Goal: Task Accomplishment & Management: Use online tool/utility

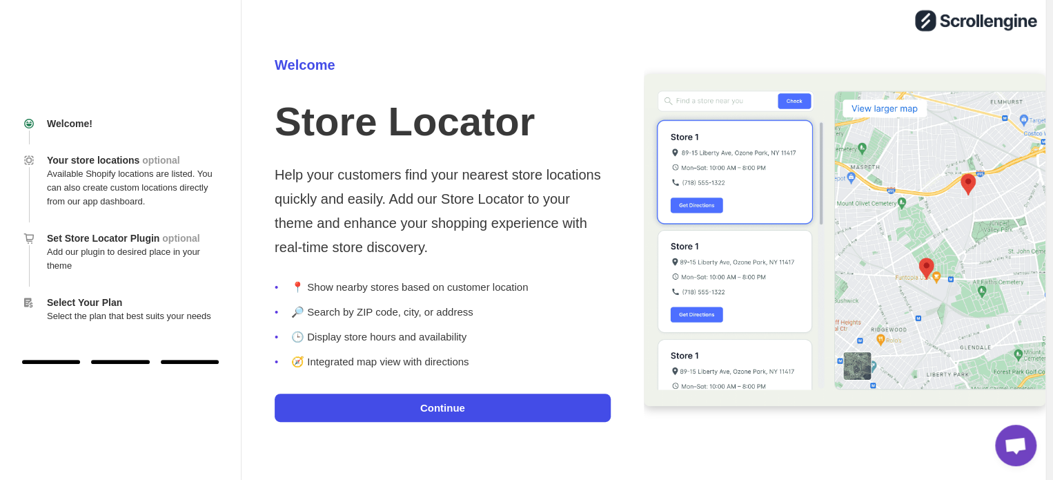
click at [425, 402] on button "Continue" at bounding box center [443, 408] width 336 height 28
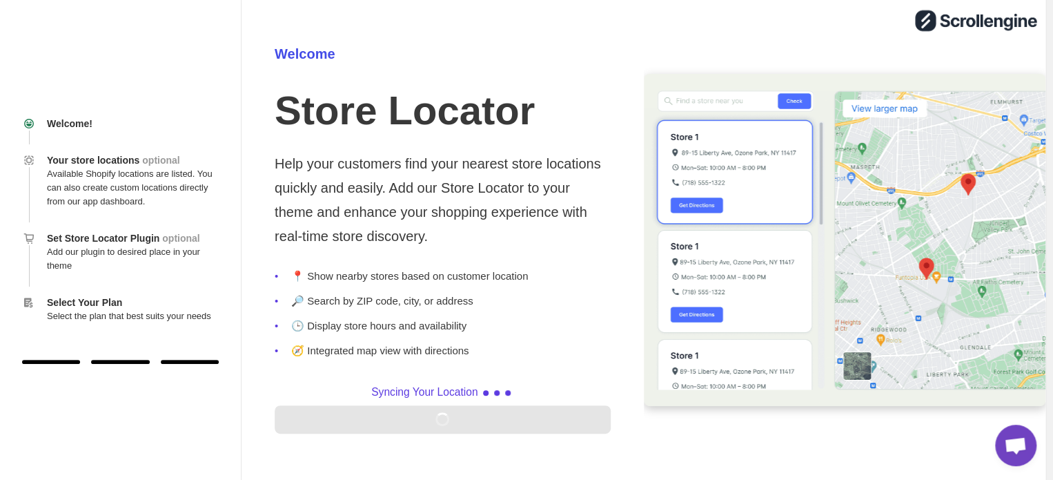
scroll to position [46, 0]
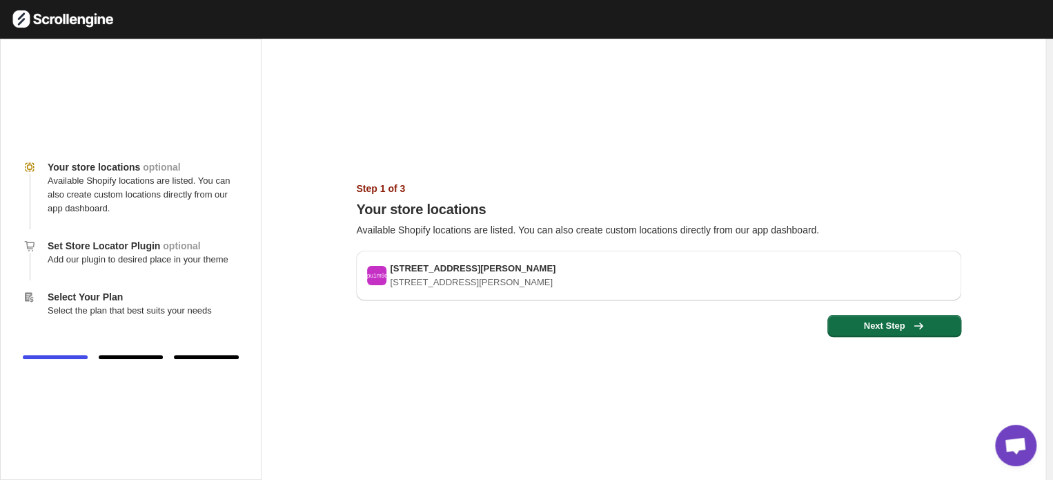
click at [883, 336] on button "Next Step" at bounding box center [895, 326] width 134 height 22
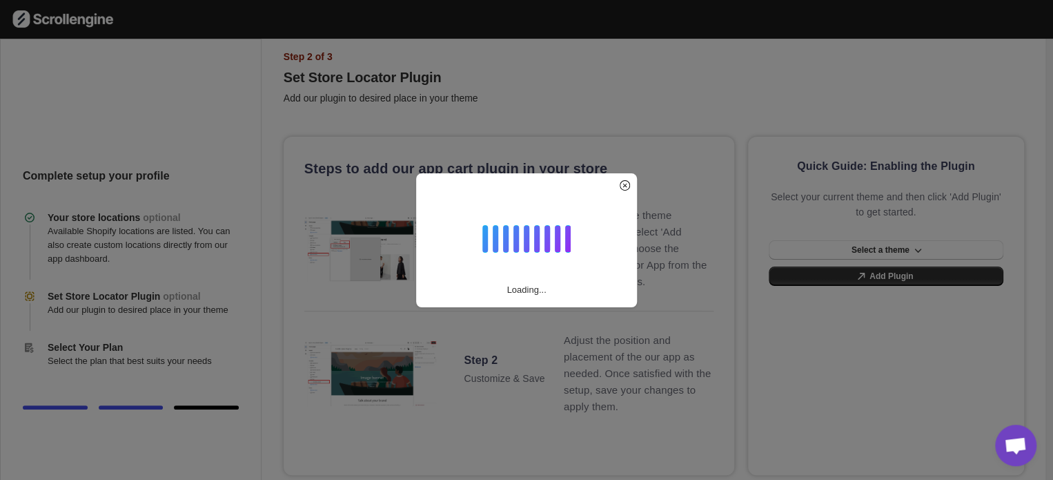
click at [648, 293] on div "Loading..." at bounding box center [526, 240] width 1053 height 480
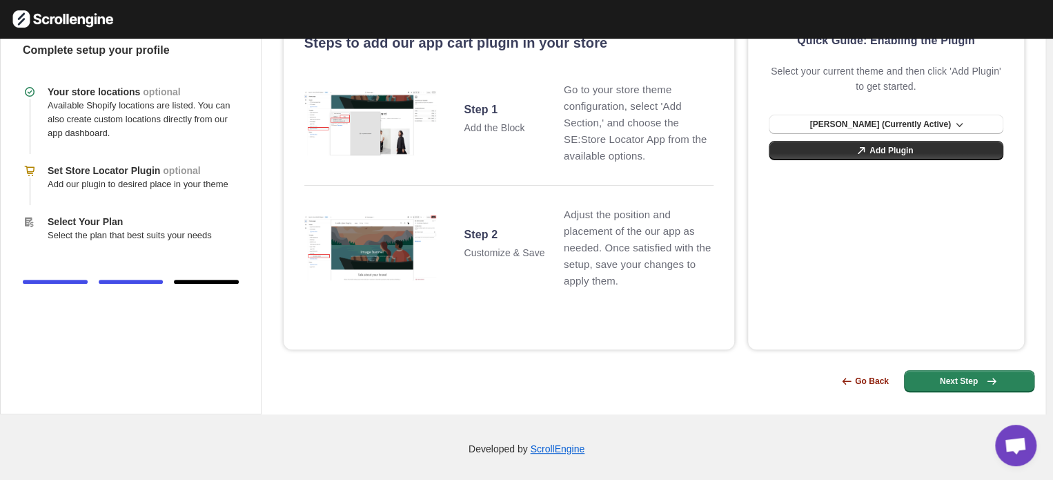
scroll to position [129, 0]
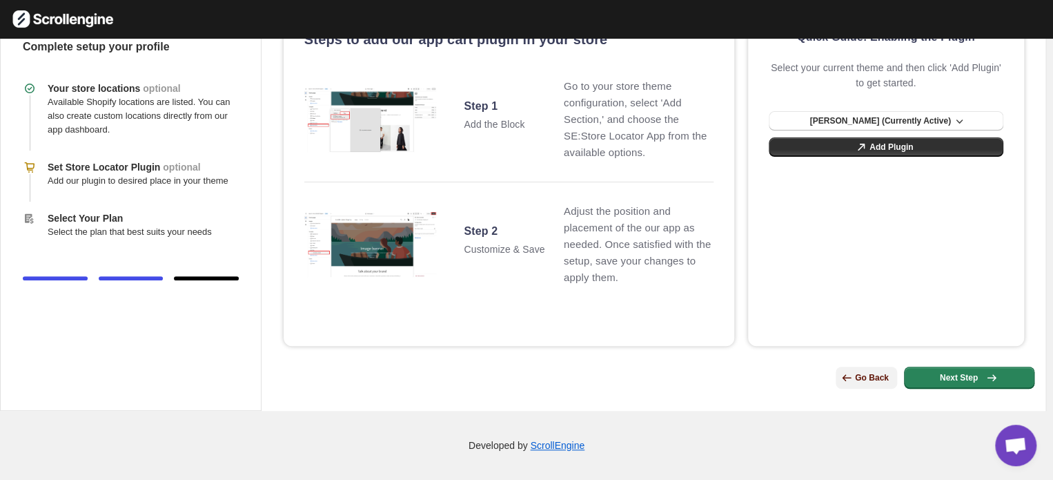
click at [854, 375] on icon "button" at bounding box center [847, 378] width 14 height 14
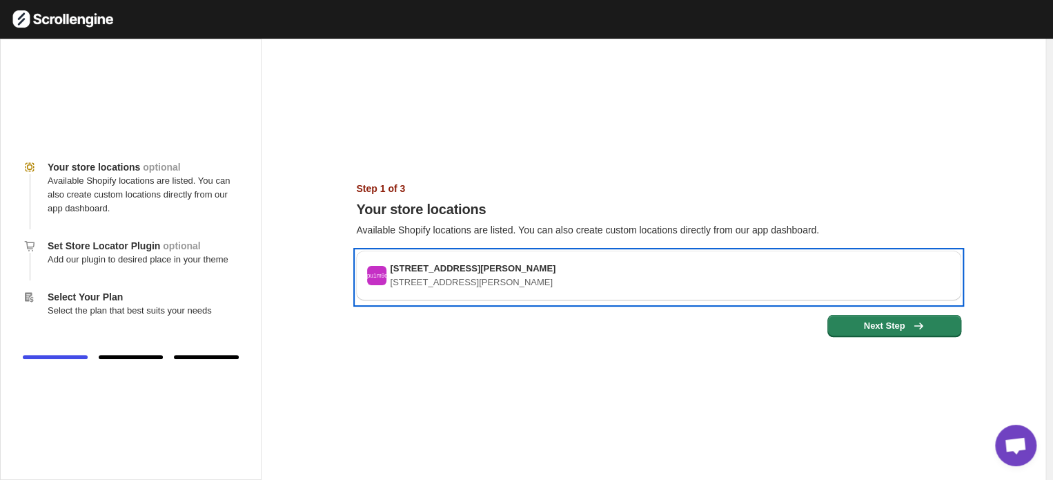
click at [555, 264] on span "[STREET_ADDRESS][PERSON_NAME]" at bounding box center [473, 268] width 166 height 10
click at [547, 271] on span "[STREET_ADDRESS][PERSON_NAME]" at bounding box center [473, 268] width 166 height 10
click at [396, 266] on span "[STREET_ADDRESS][PERSON_NAME]" at bounding box center [473, 268] width 166 height 10
click at [385, 273] on text "Bpu1m9c7" at bounding box center [377, 275] width 28 height 7
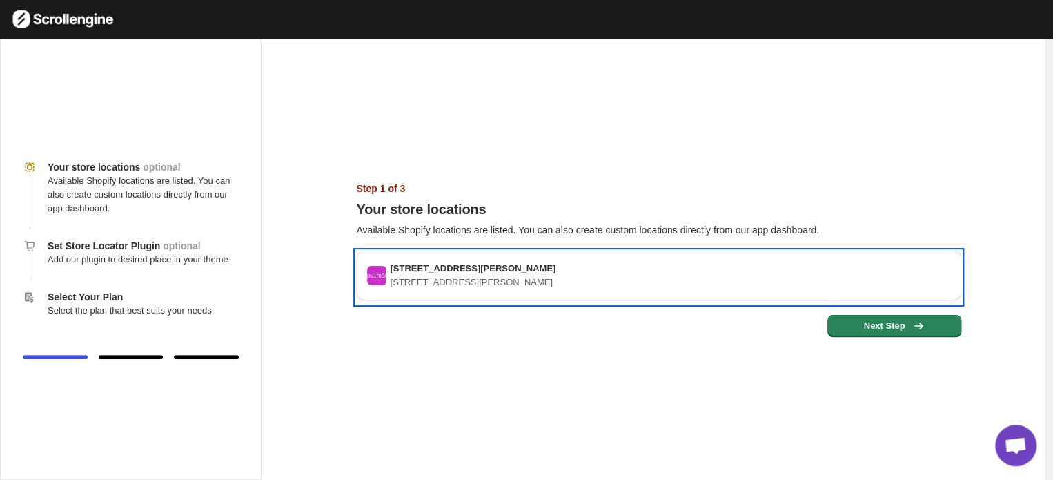
click at [385, 274] on text "Bpu1m9c7" at bounding box center [377, 275] width 28 height 7
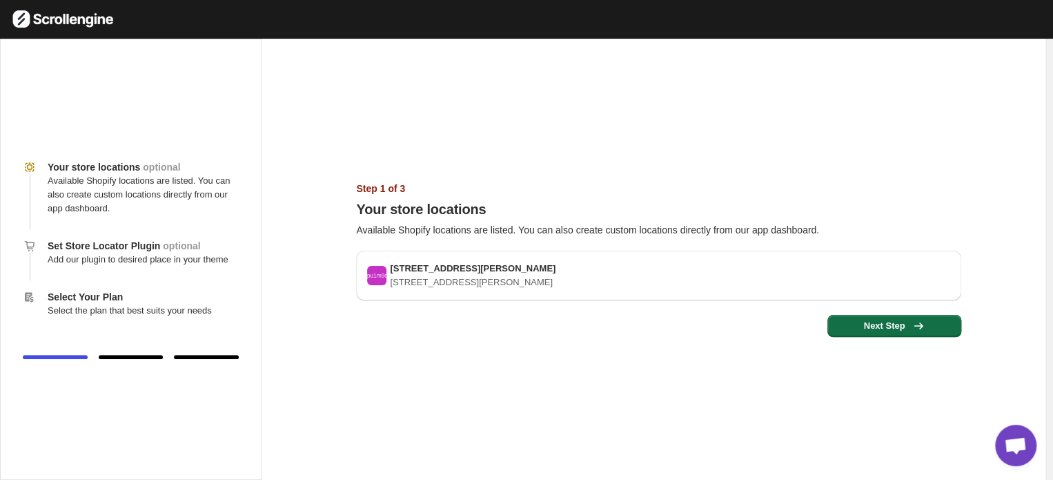
click at [845, 320] on span "Next Step" at bounding box center [894, 326] width 117 height 14
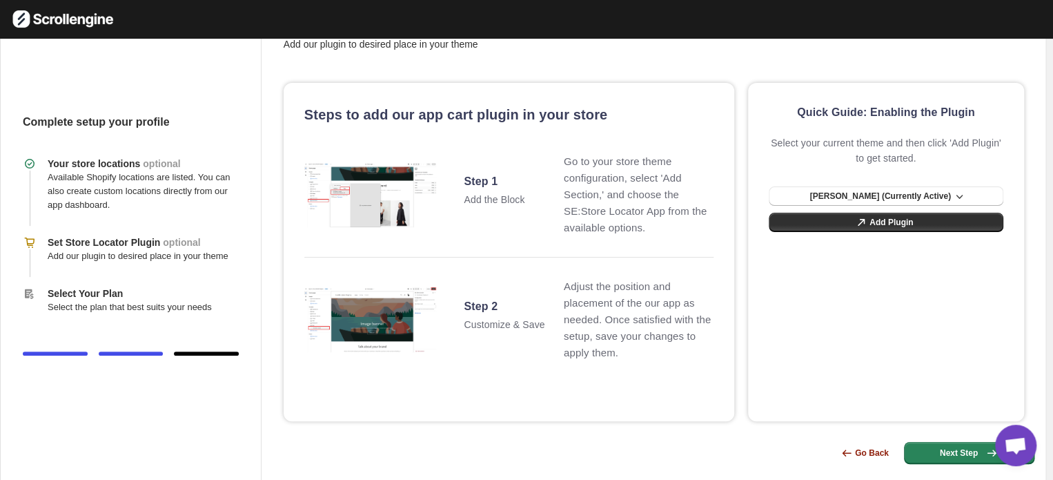
scroll to position [69, 0]
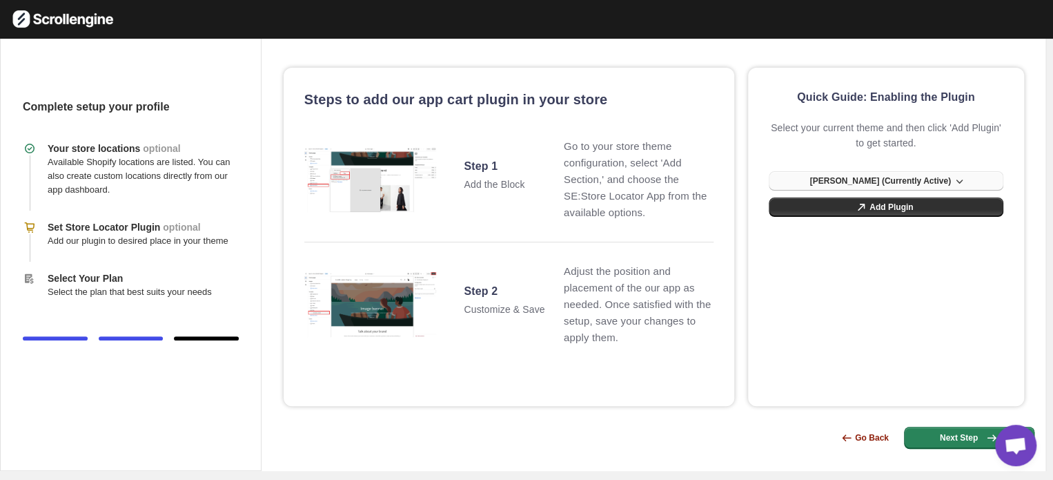
click at [953, 179] on icon "button" at bounding box center [960, 181] width 14 height 14
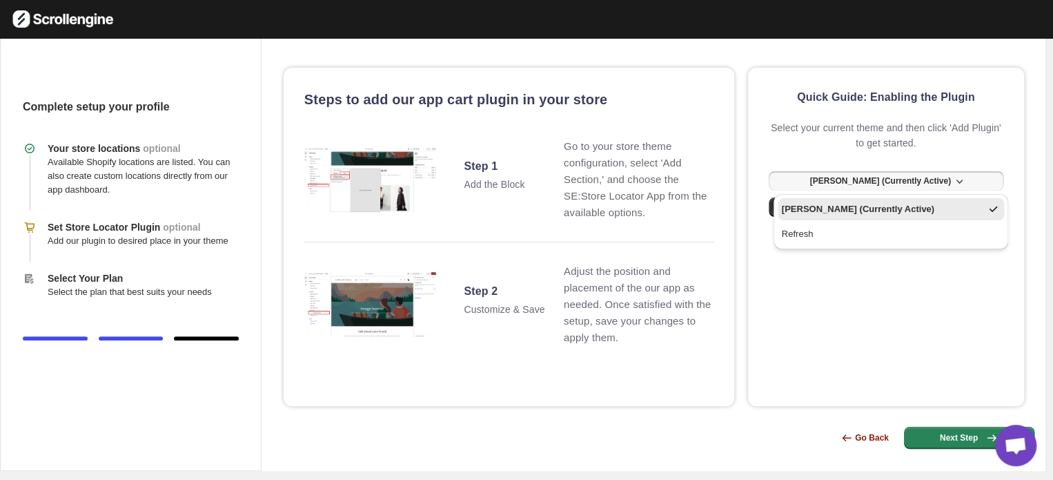
click at [953, 175] on icon "button" at bounding box center [960, 181] width 14 height 14
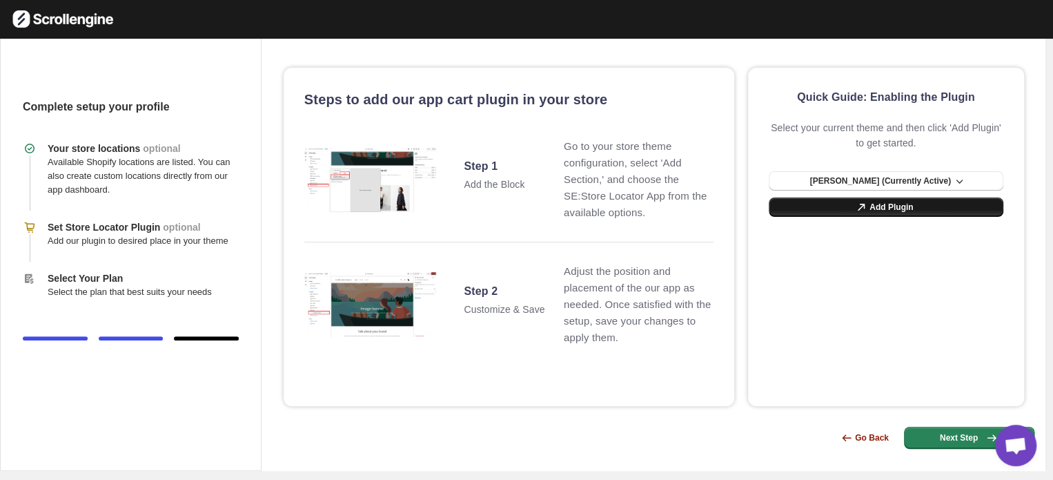
click at [926, 198] on link "Add Plugin" at bounding box center [886, 206] width 235 height 19
